Goal: Task Accomplishment & Management: Manage account settings

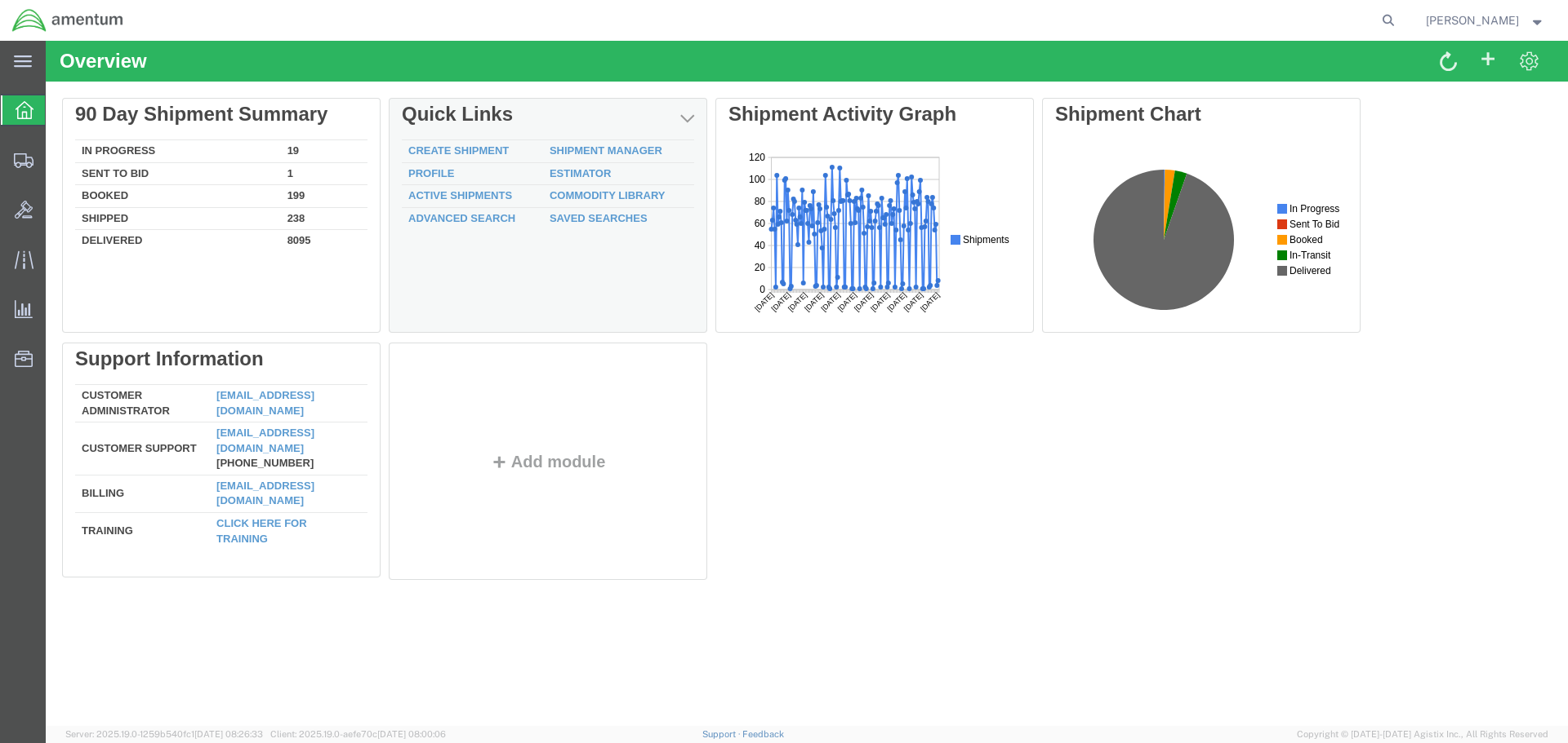
click at [627, 143] on td "Shipment Manager" at bounding box center [619, 152] width 151 height 23
click at [627, 148] on link "Shipment Manager" at bounding box center [605, 150] width 113 height 12
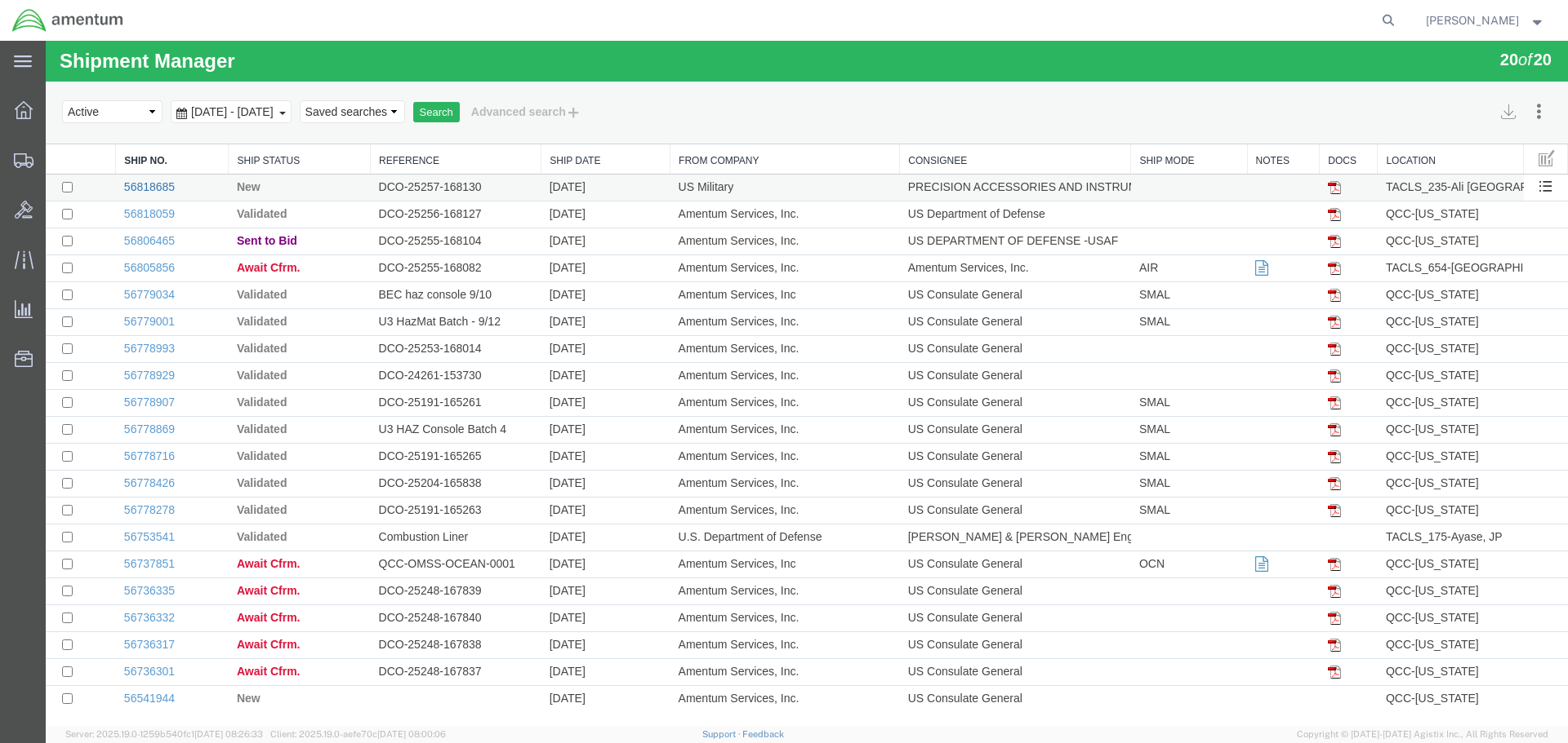
click at [162, 190] on link "56818685" at bounding box center [149, 187] width 51 height 13
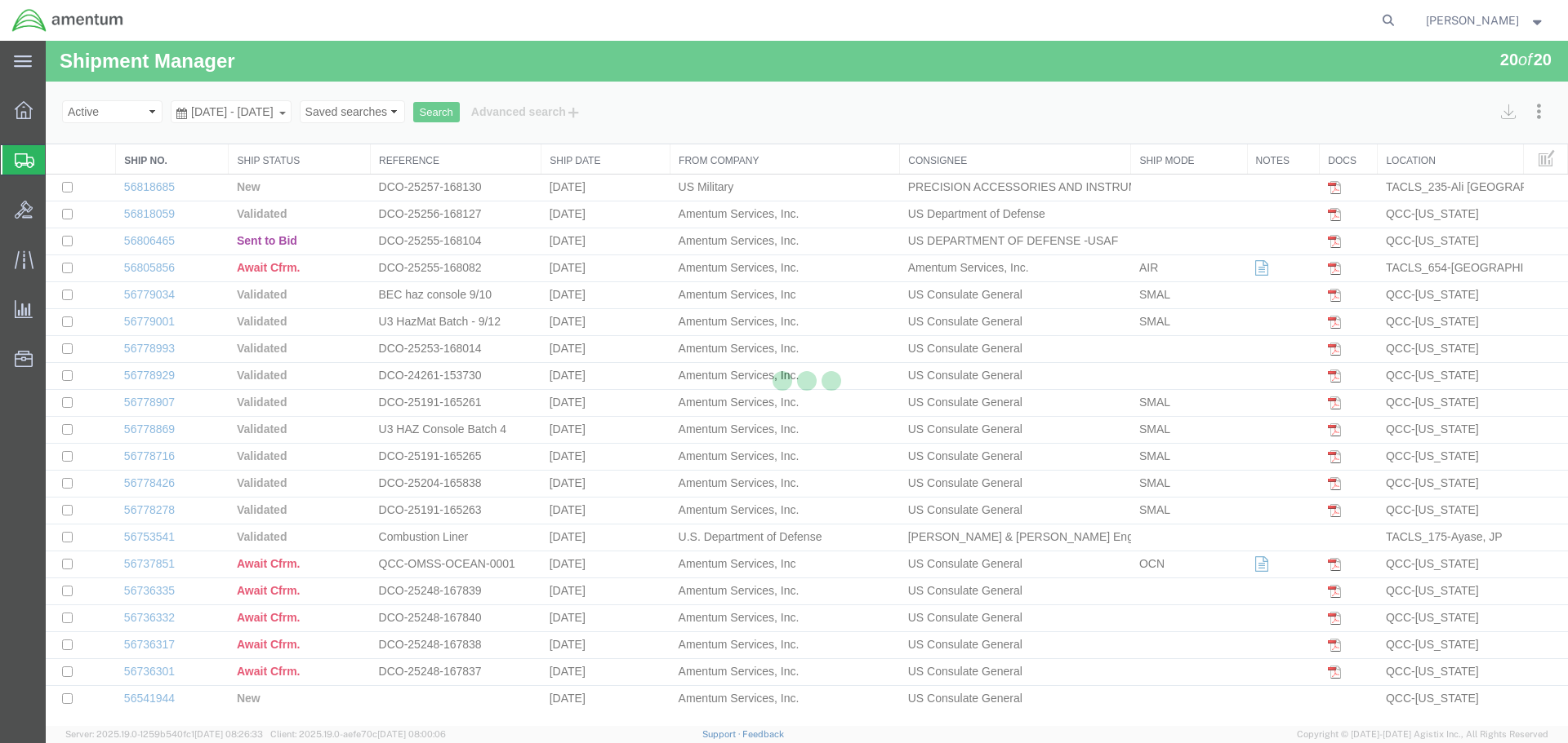
select select "42682"
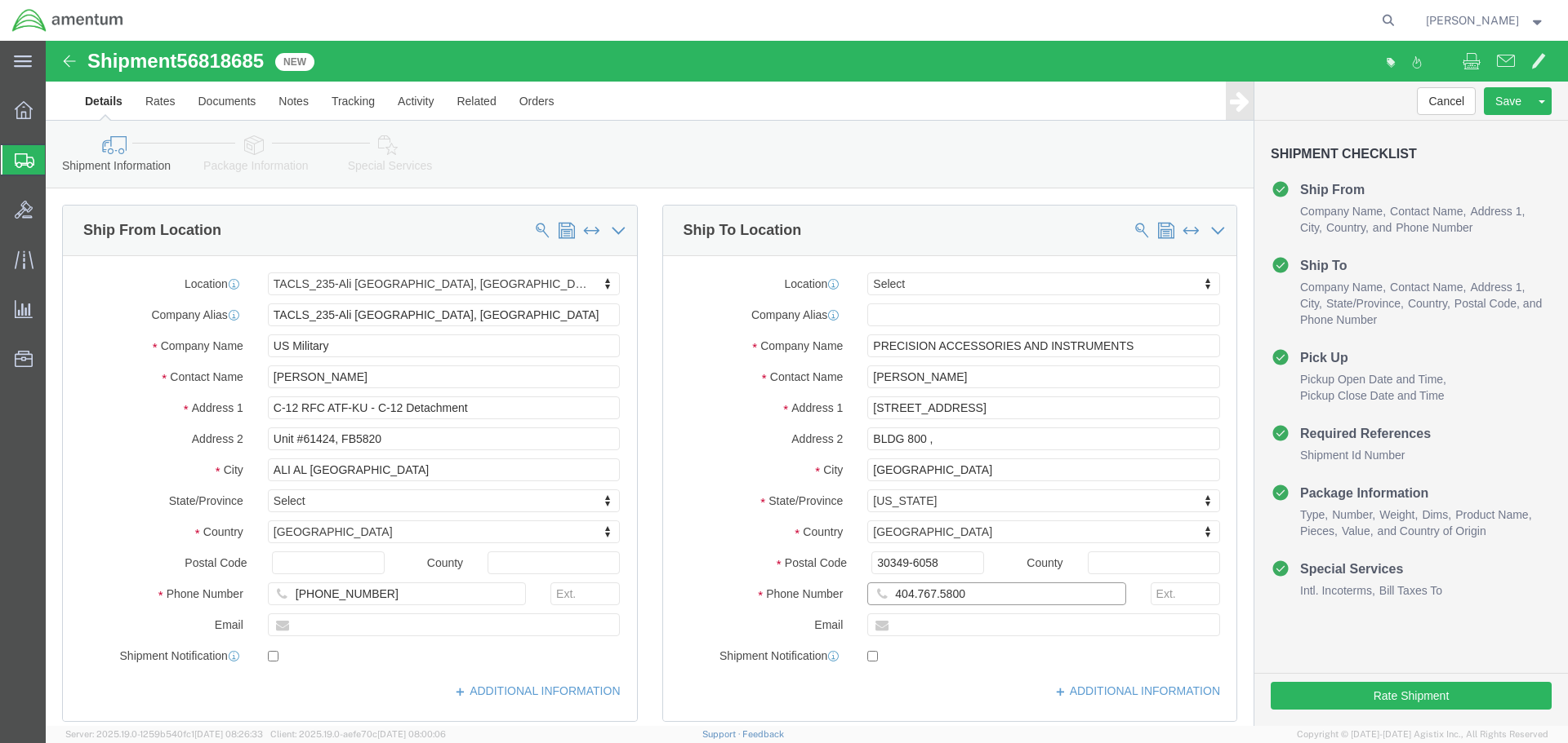
drag, startPoint x: 866, startPoint y: 558, endPoint x: 873, endPoint y: 591, distance: 33.7
click input "404.767.5800"
type input "[PHONE_NUMBER]"
click input "BLDG 800 ,"
type input "BLDG 800"
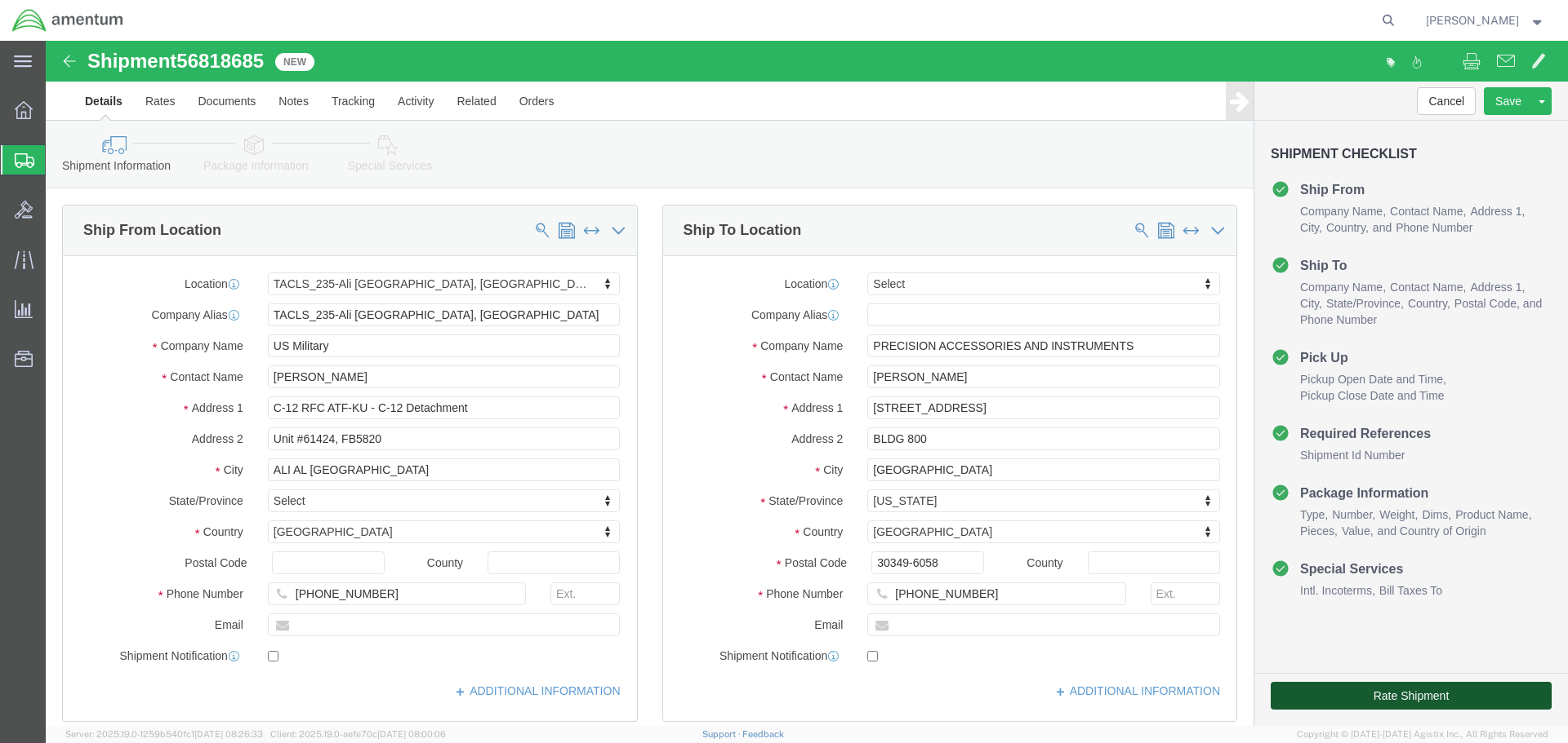
click button "Rate Shipment"
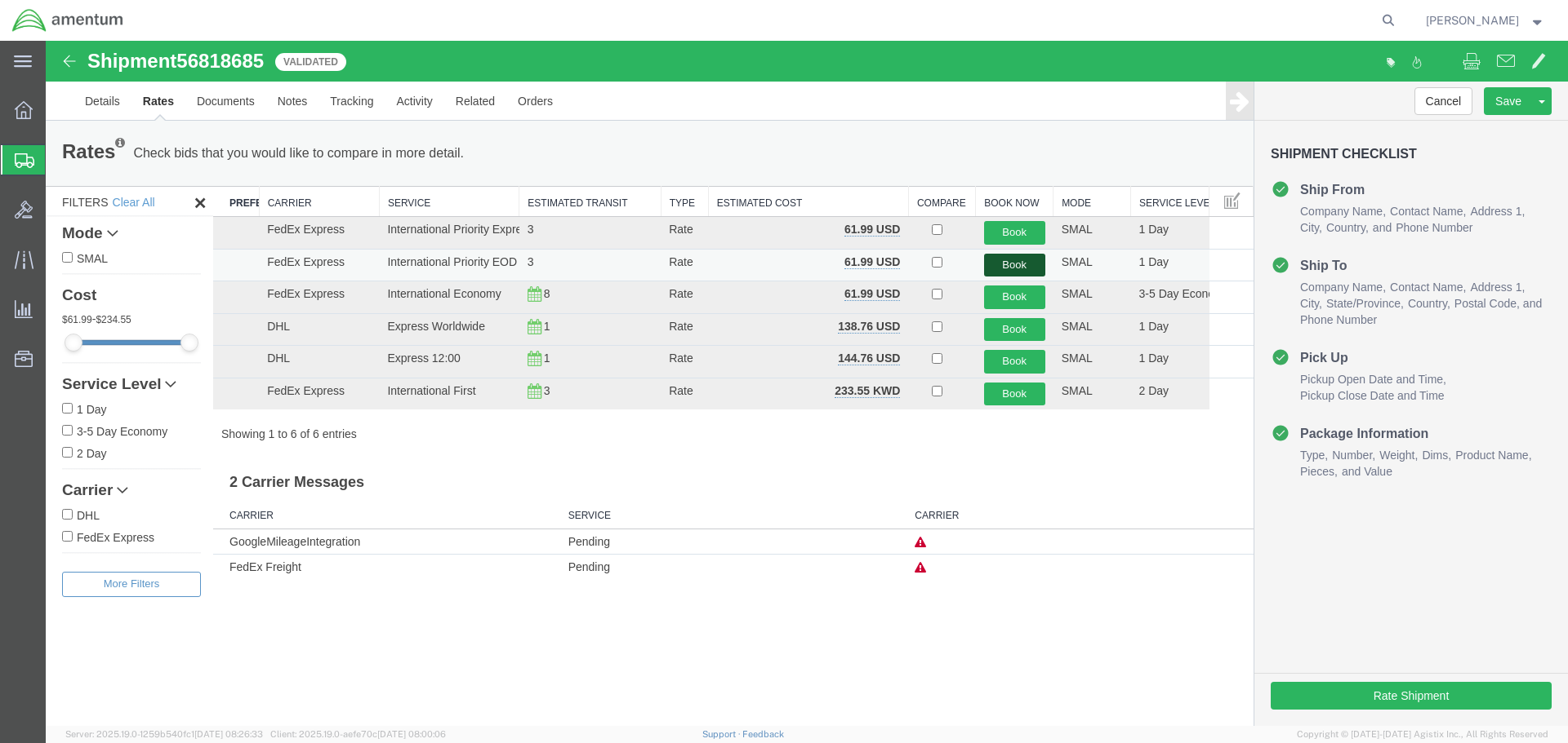
click at [1037, 262] on button "Book" at bounding box center [1014, 265] width 61 height 24
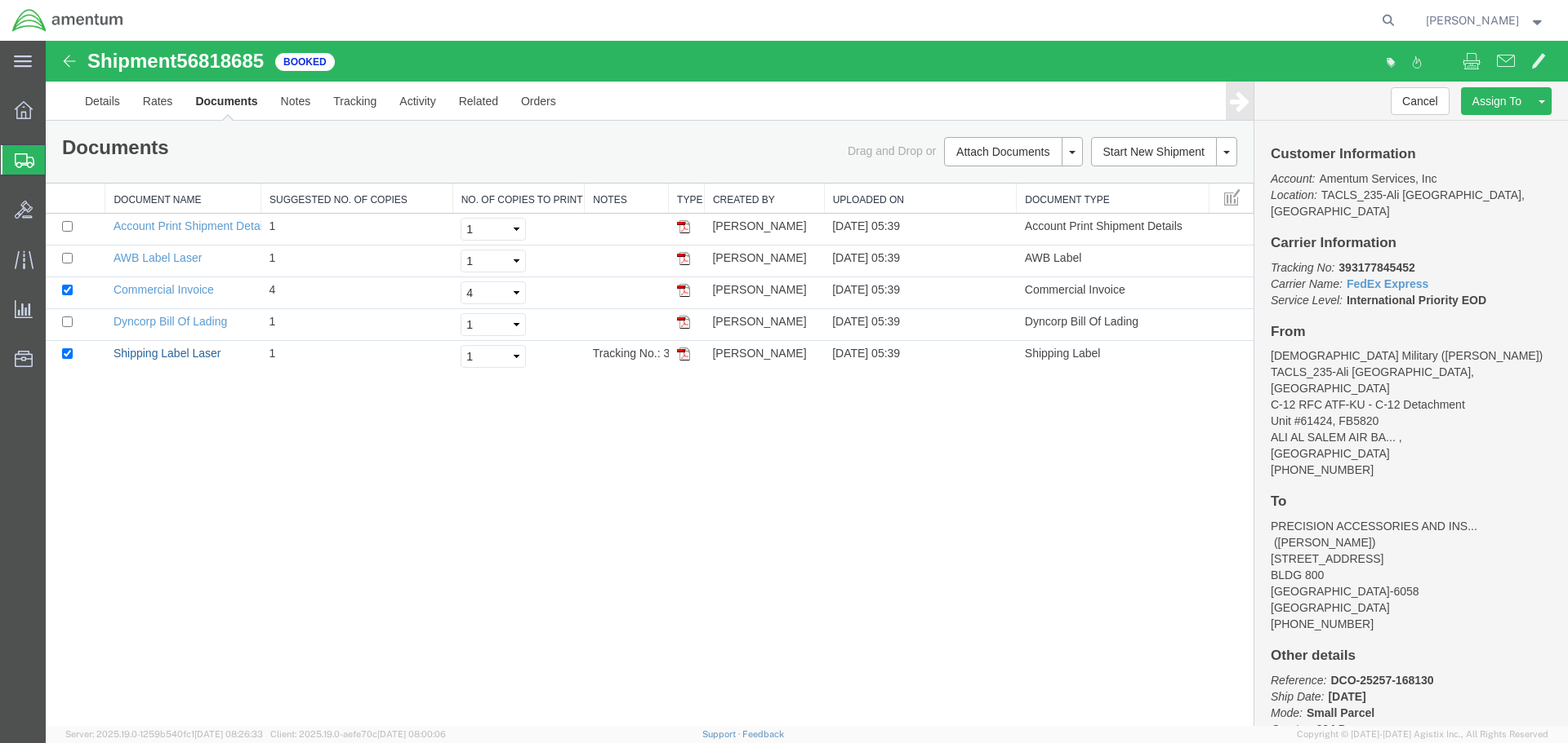
click at [162, 357] on link "Shipping Label Laser" at bounding box center [167, 353] width 108 height 13
